Goal: Information Seeking & Learning: Learn about a topic

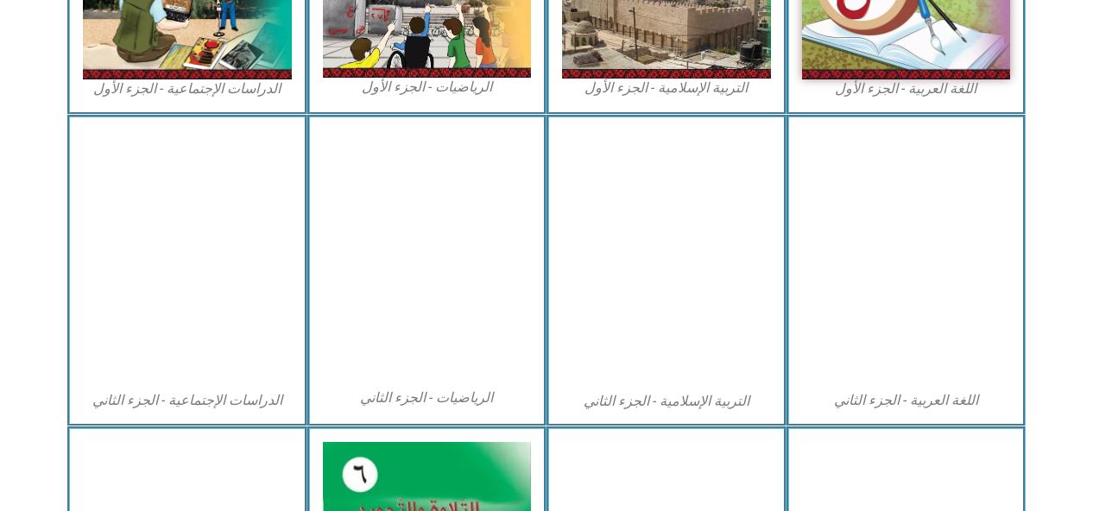
scroll to position [734, 0]
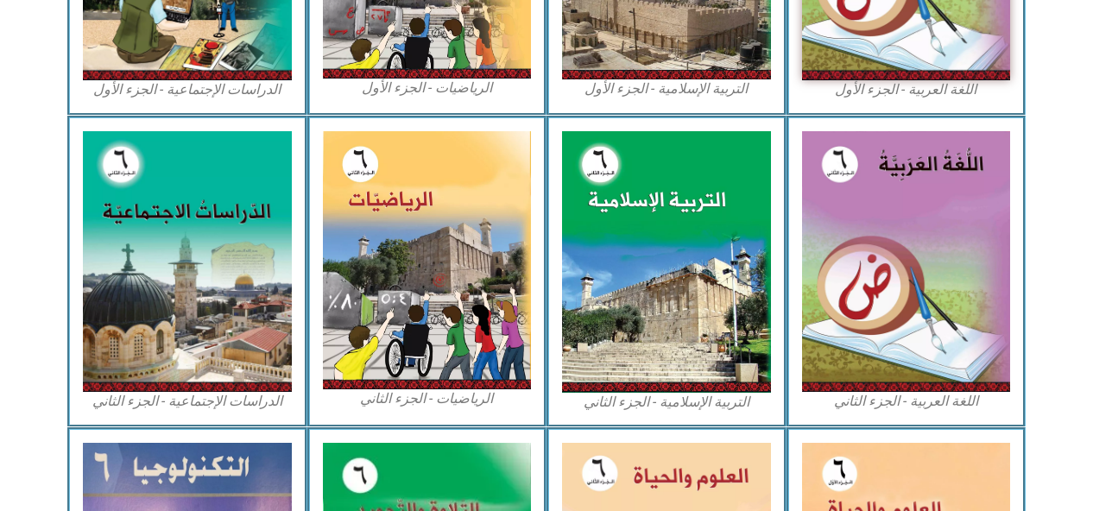
click at [897, 298] on img at bounding box center [906, 261] width 209 height 261
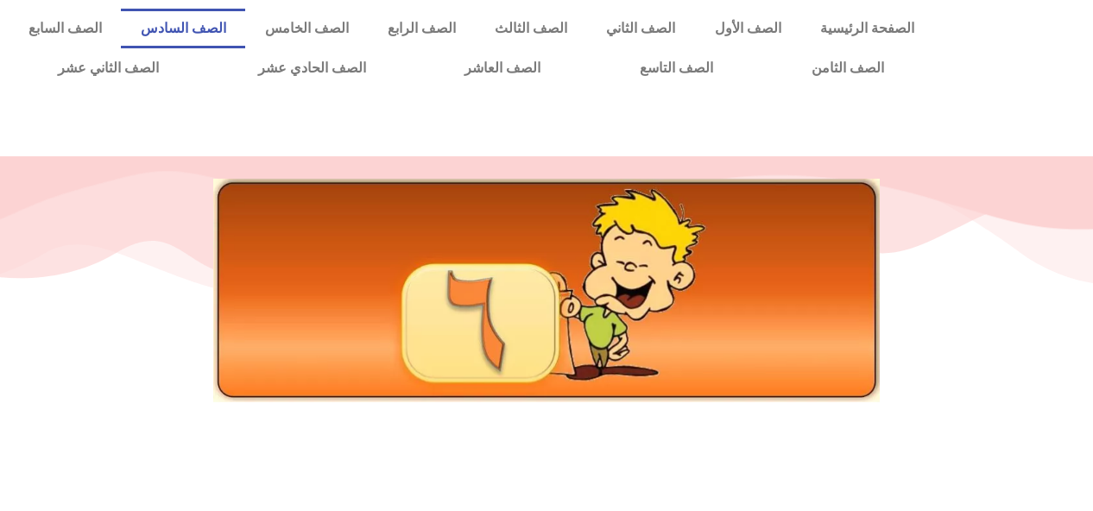
click at [245, 23] on link "الصف السادس" at bounding box center [183, 29] width 124 height 40
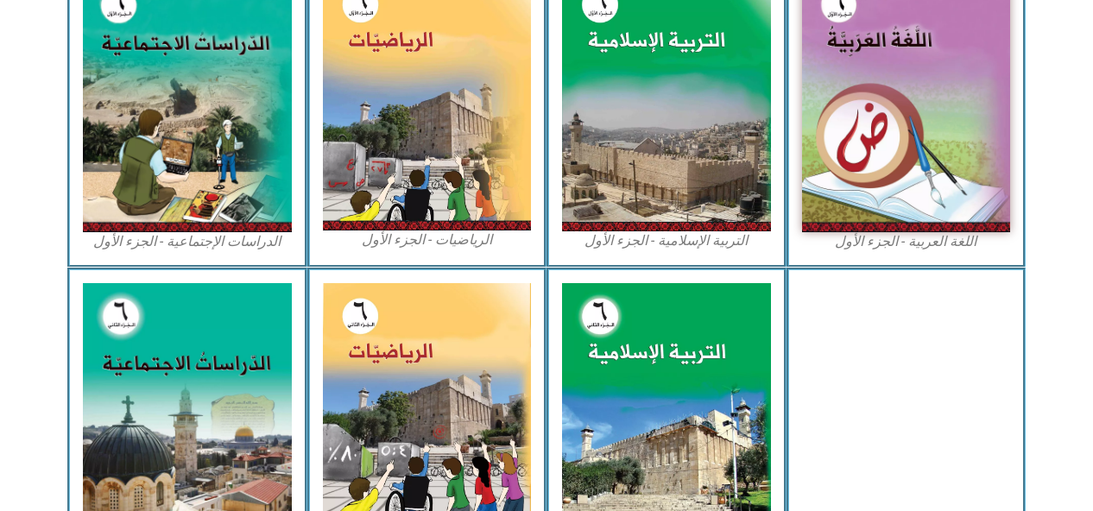
scroll to position [580, 0]
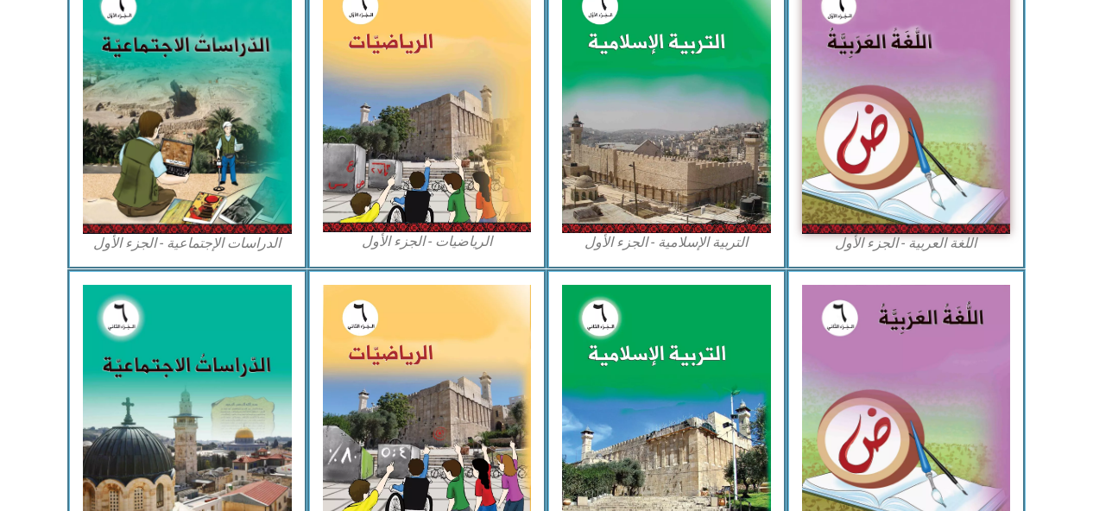
click at [860, 206] on img at bounding box center [906, 103] width 209 height 261
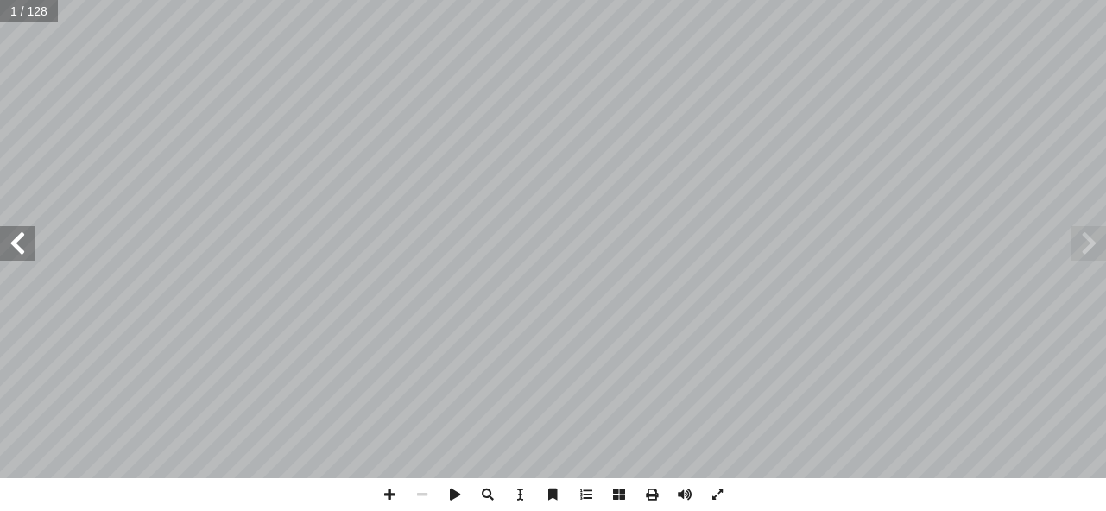
click at [41, 15] on input "text" at bounding box center [29, 11] width 58 height 22
click at [47, 19] on input "text" at bounding box center [29, 11] width 58 height 22
click at [39, 22] on input "text" at bounding box center [29, 11] width 58 height 22
type input "*"
type input "**"
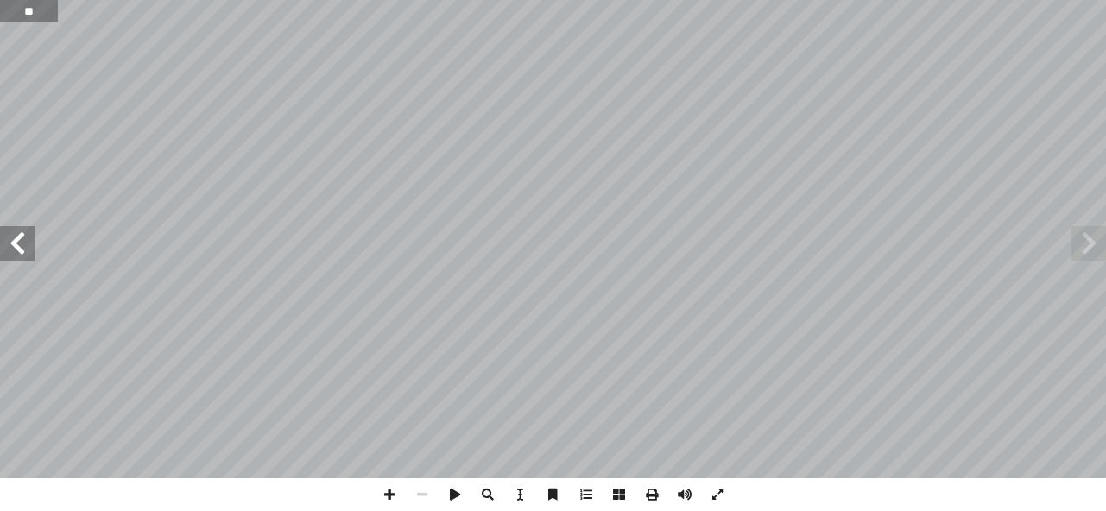
click at [16, 246] on span at bounding box center [17, 243] width 35 height 35
click at [9, 249] on span at bounding box center [17, 243] width 35 height 35
click at [19, 246] on span at bounding box center [17, 243] width 35 height 35
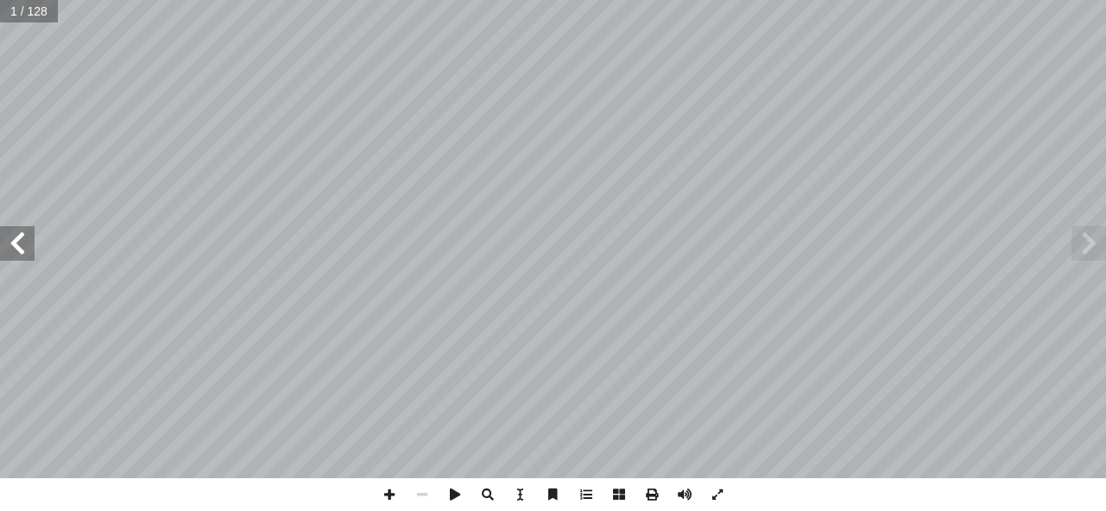
click at [19, 246] on span at bounding box center [17, 243] width 35 height 35
click at [15, 242] on span at bounding box center [17, 243] width 35 height 35
click at [19, 244] on span at bounding box center [17, 243] width 35 height 35
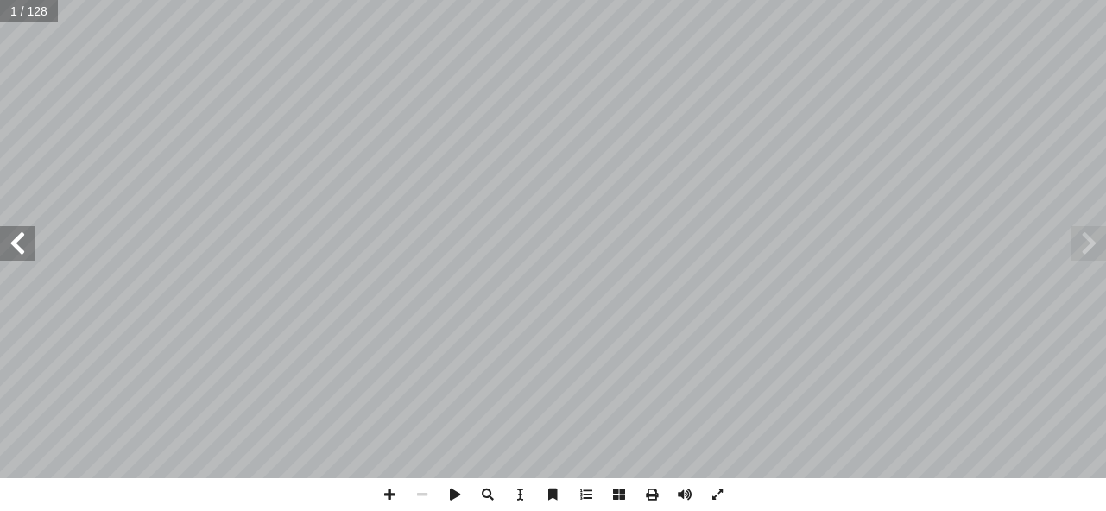
click at [22, 248] on span at bounding box center [17, 243] width 35 height 35
click at [20, 247] on span at bounding box center [17, 243] width 35 height 35
click at [16, 251] on span at bounding box center [17, 243] width 35 height 35
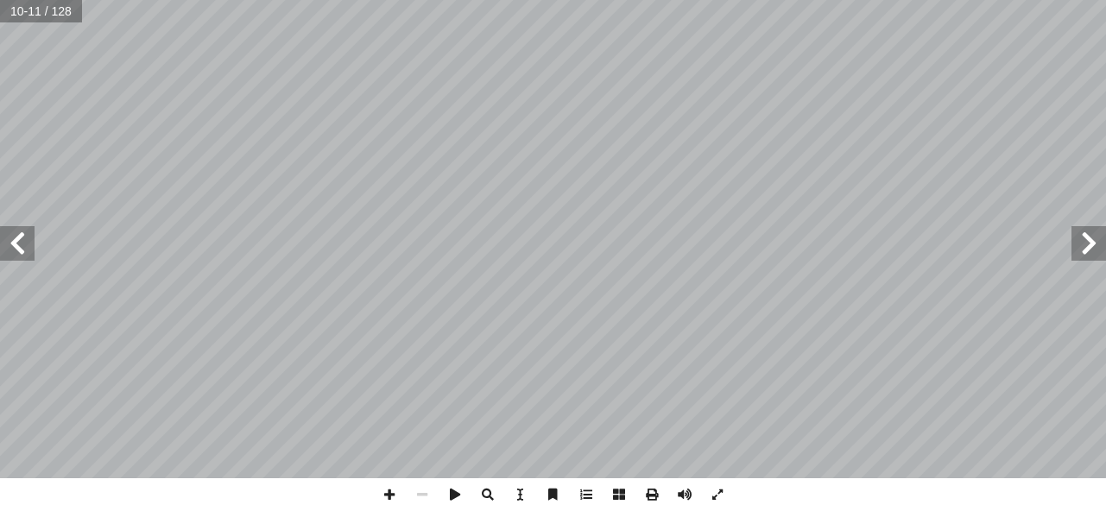
click at [19, 250] on span at bounding box center [17, 243] width 35 height 35
click at [18, 247] on span at bounding box center [17, 243] width 35 height 35
click at [15, 249] on span at bounding box center [17, 243] width 35 height 35
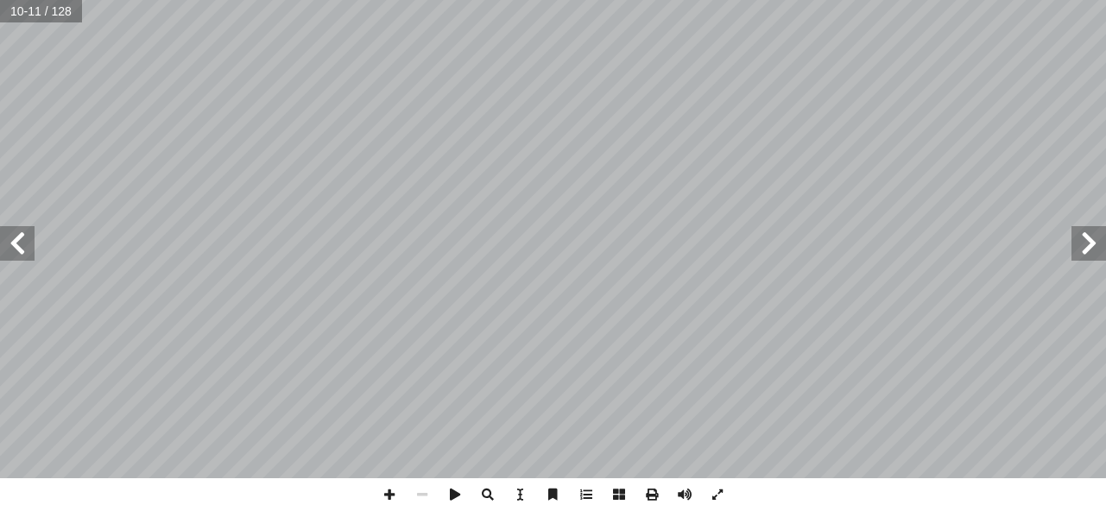
click at [15, 249] on span at bounding box center [17, 243] width 35 height 35
